Goal: Information Seeking & Learning: Find specific page/section

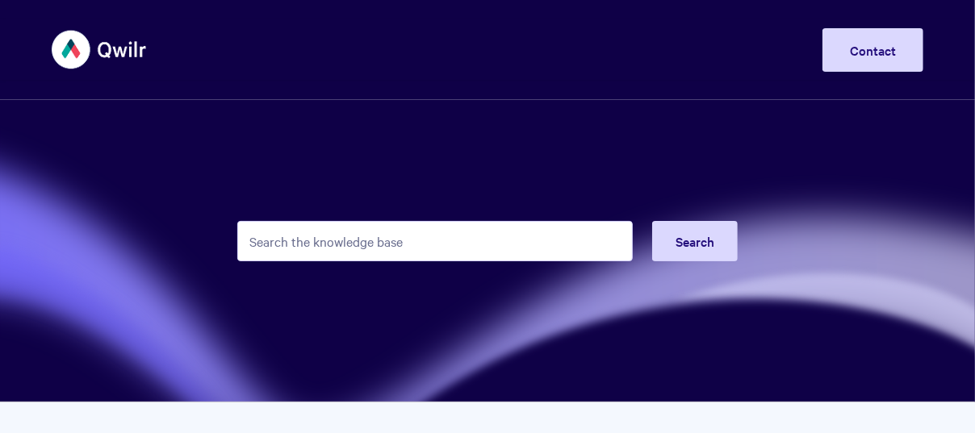
click at [550, 238] on input "Search the knowledge base" at bounding box center [434, 241] width 395 height 40
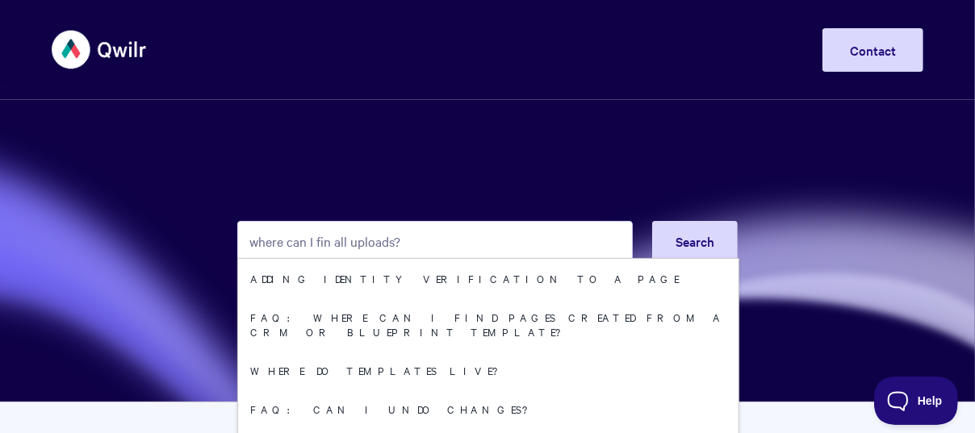
type input "where can I fin all uploads?"
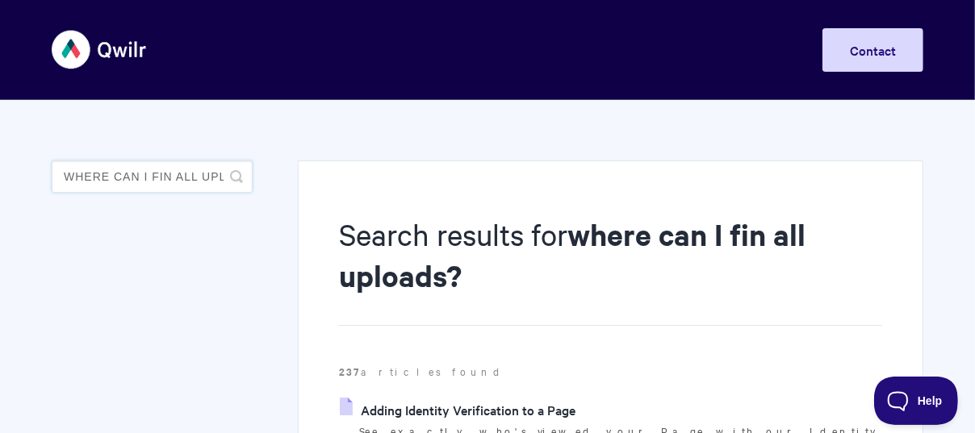
click at [173, 168] on input "where can I fin all uploads?" at bounding box center [152, 177] width 201 height 32
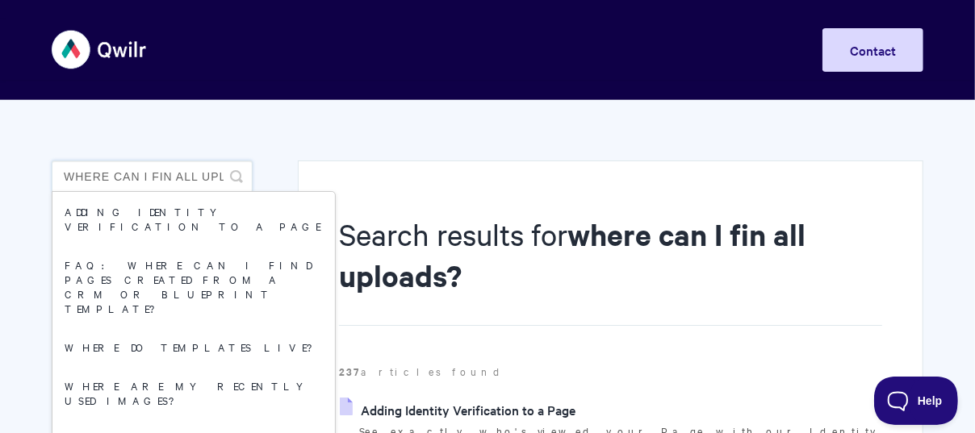
click at [173, 168] on input "where can I fin all uploads?" at bounding box center [152, 177] width 201 height 32
type input "where can I find all uploads?"
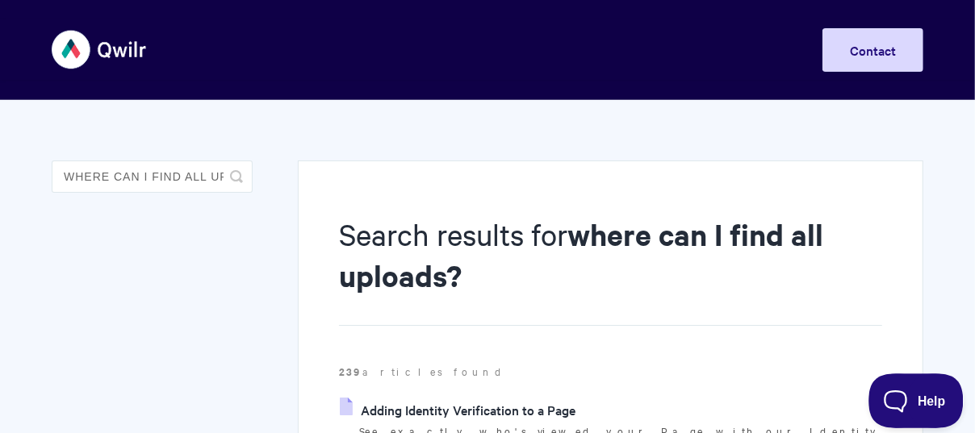
click at [884, 392] on span "Help" at bounding box center [910, 397] width 84 height 11
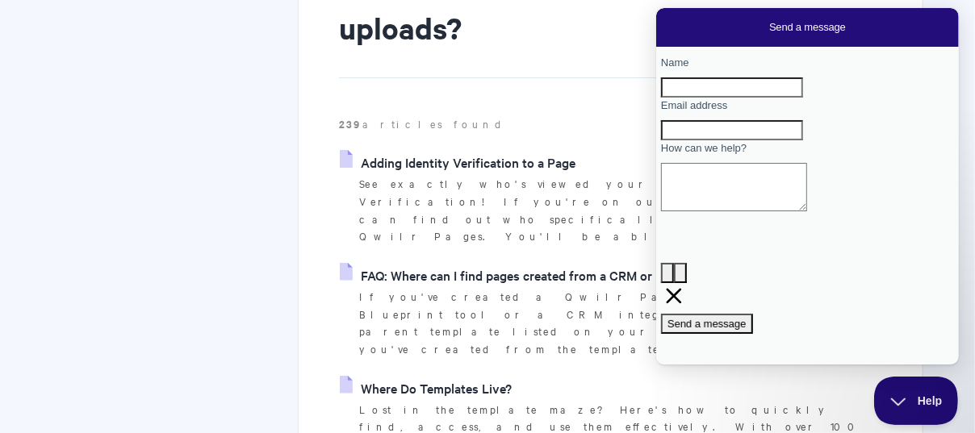
scroll to position [323, 0]
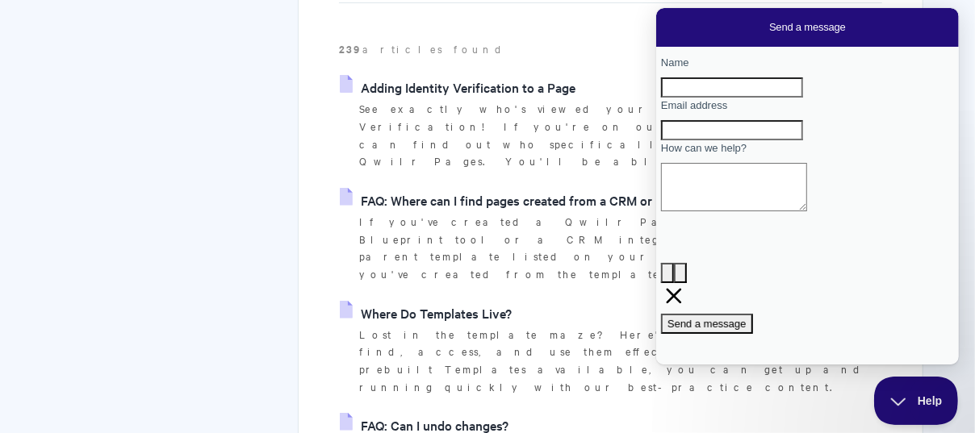
click at [543, 119] on p "See exactly who's viewed your Page with our Identity Verification! If you're on…" at bounding box center [620, 135] width 523 height 70
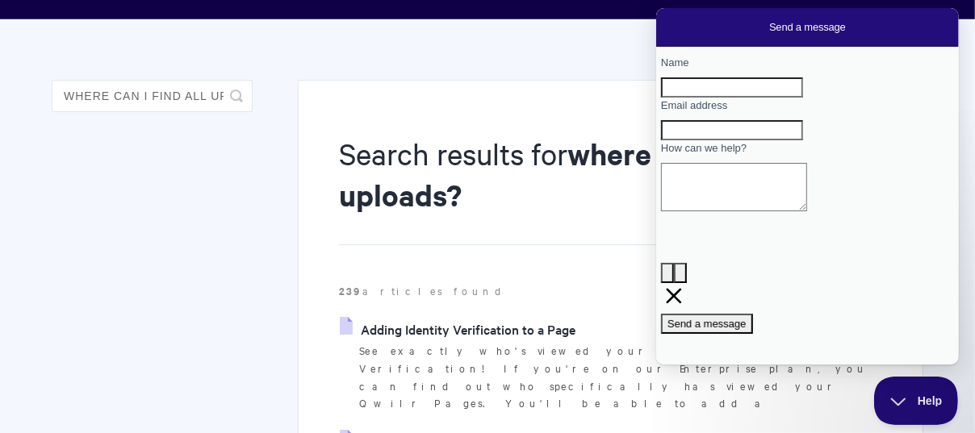
click at [164, 89] on input "where can I find all uploads?" at bounding box center [152, 96] width 201 height 32
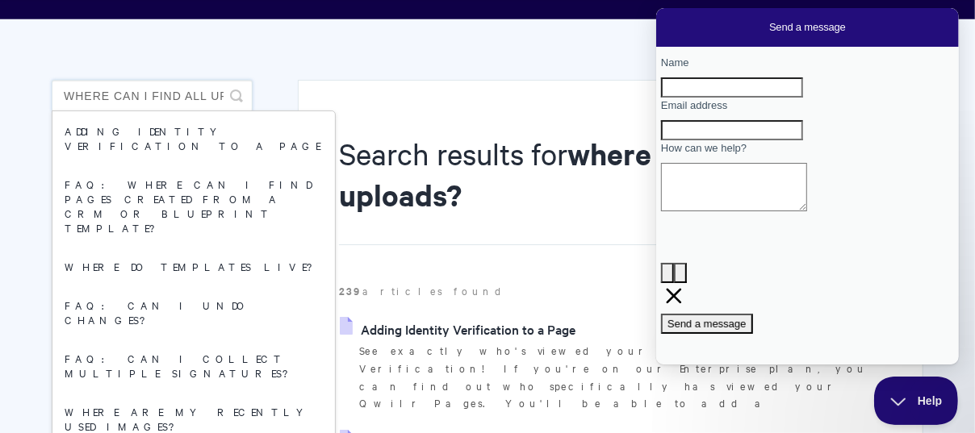
click at [194, 99] on input "where can I find all uploads?" at bounding box center [152, 96] width 201 height 32
drag, startPoint x: 188, startPoint y: 93, endPoint x: 277, endPoint y: 86, distance: 89.0
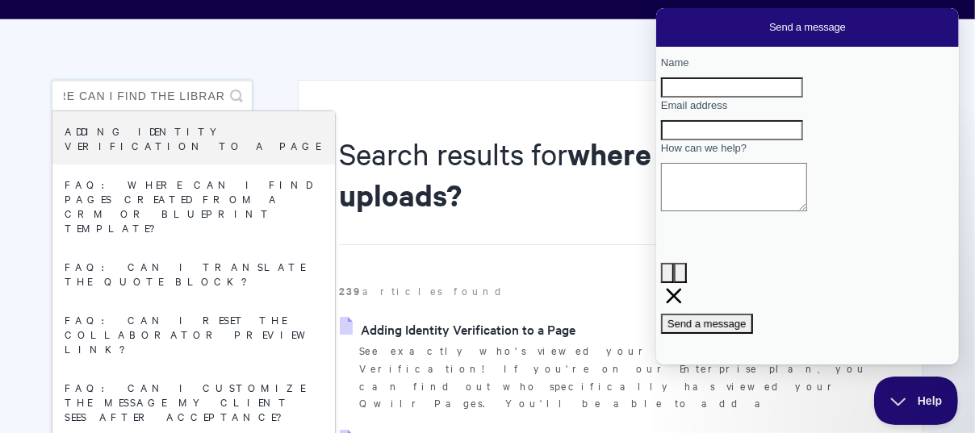
scroll to position [0, 44]
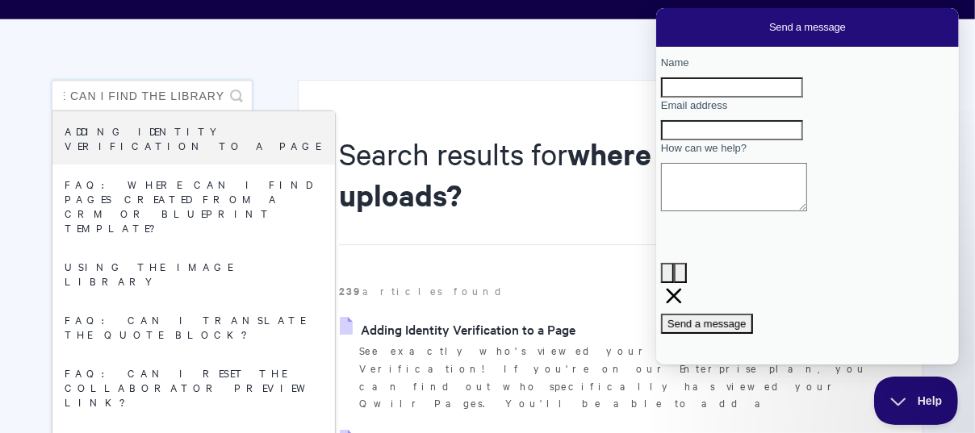
type input "where can I find the library"
